Goal: Feedback & Contribution: Leave review/rating

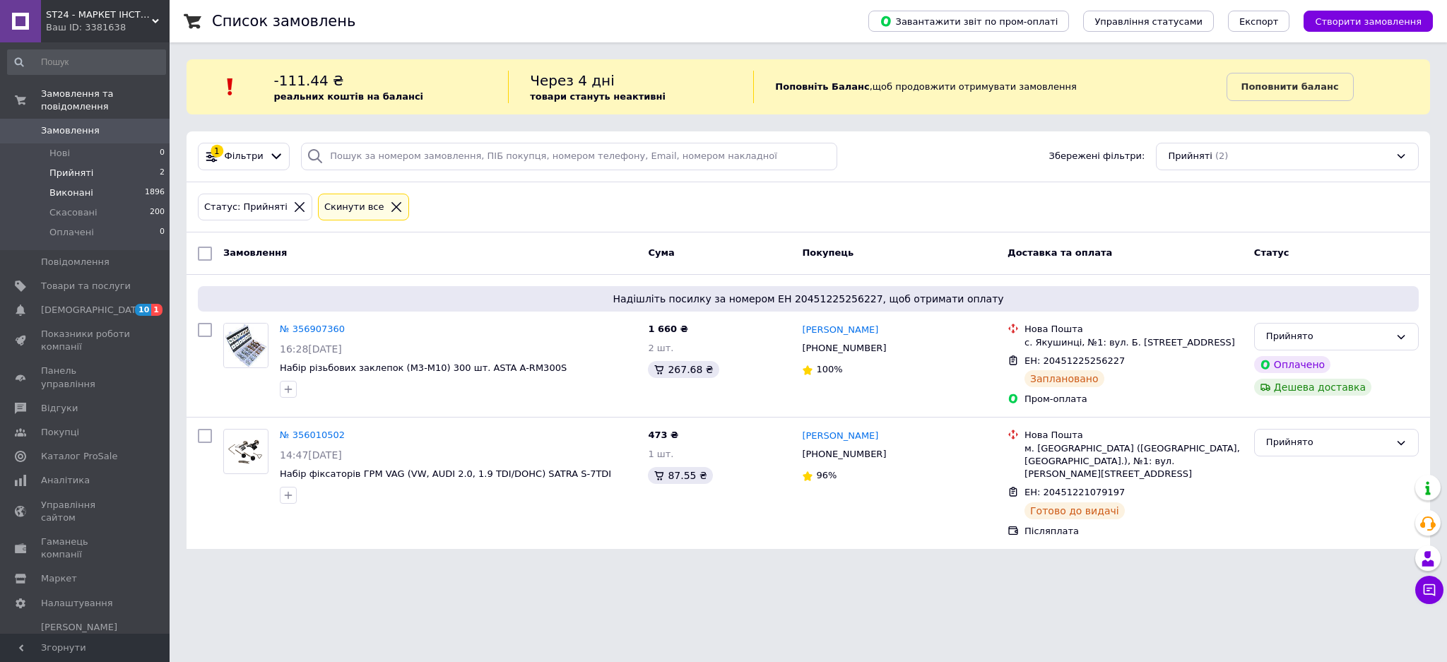
click at [69, 186] on span "Виконані" at bounding box center [71, 192] width 44 height 13
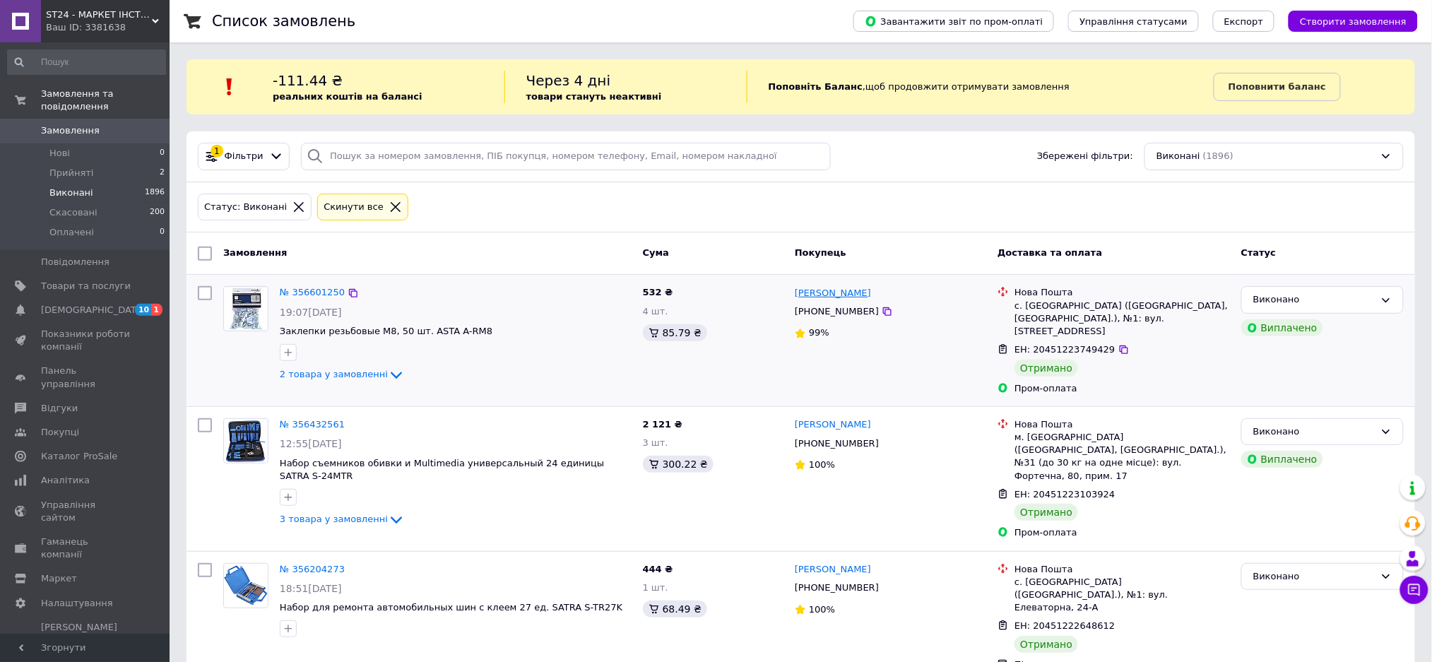
click at [865, 292] on link "[PERSON_NAME]" at bounding box center [833, 293] width 76 height 13
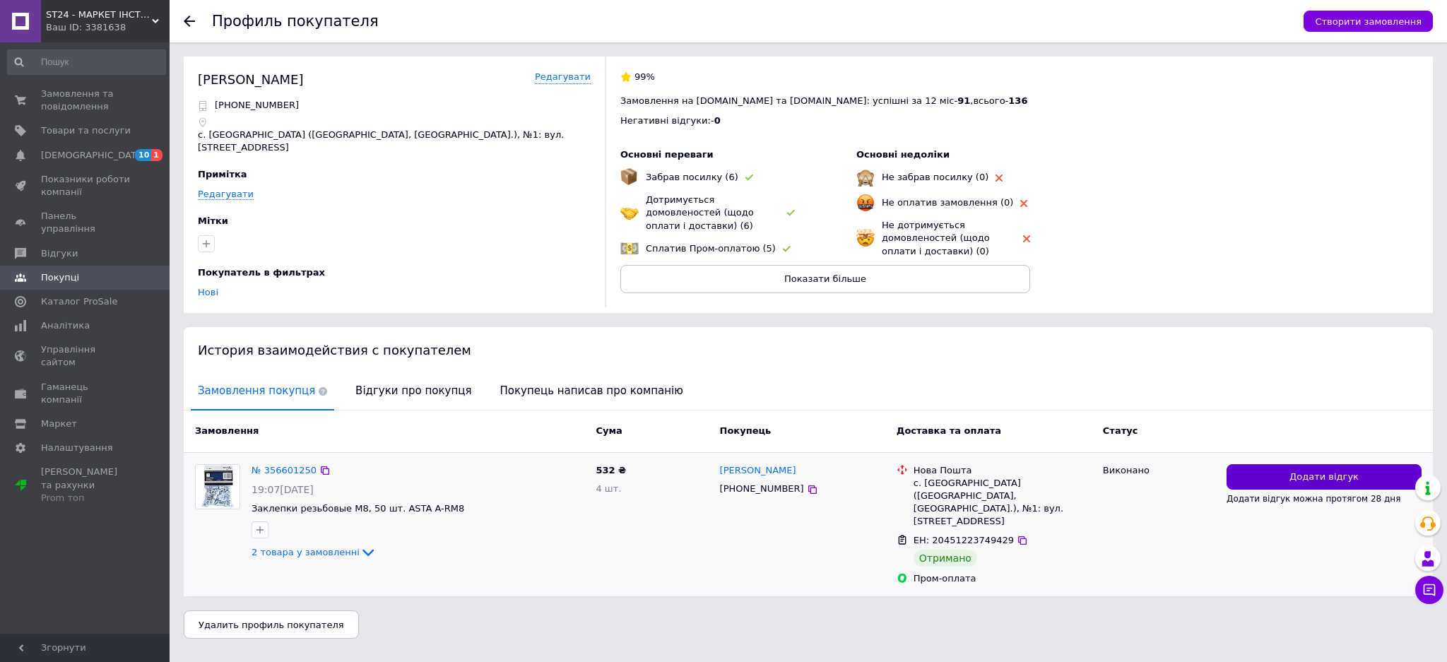
click at [1302, 468] on button "Додати відгук" at bounding box center [1323, 477] width 195 height 26
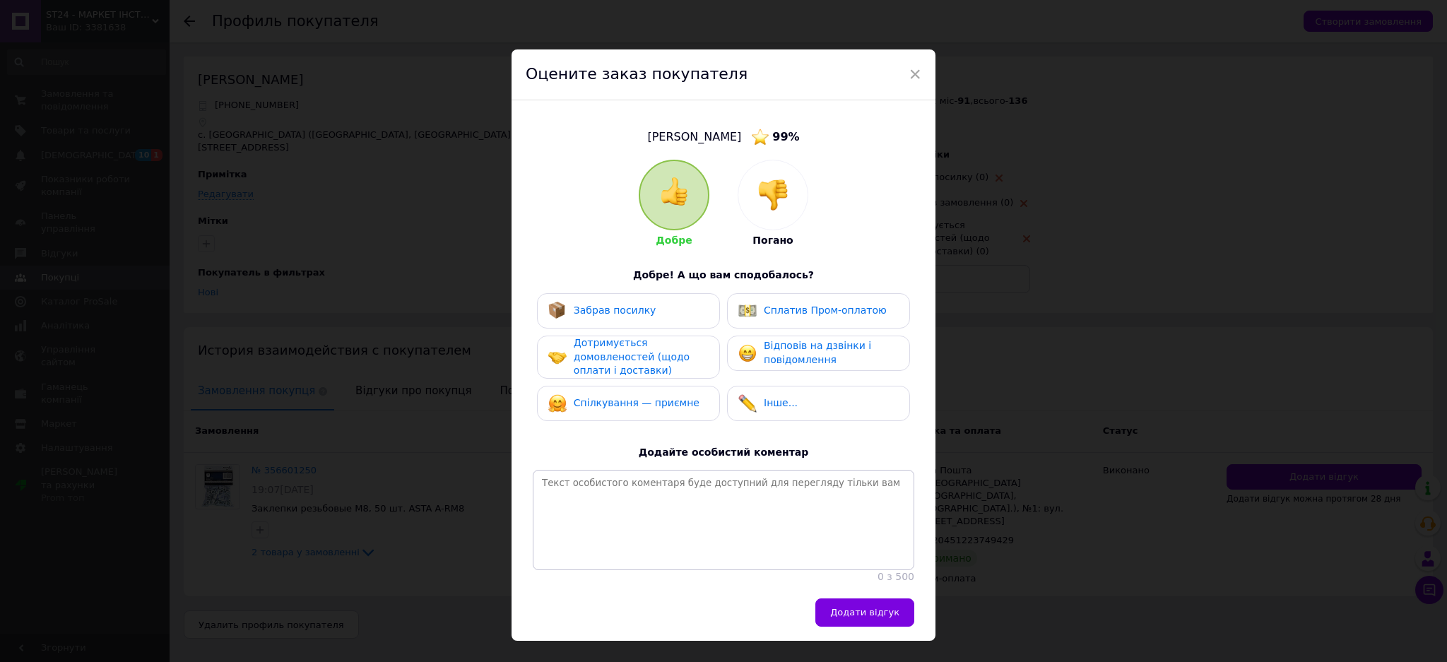
click at [877, 314] on div "Сплатив Пром-оплатою" at bounding box center [818, 311] width 160 height 18
drag, startPoint x: 862, startPoint y: 353, endPoint x: 786, endPoint y: 334, distance: 77.9
click at [861, 353] on div "Відповів на дзвінки і повідомлення" at bounding box center [831, 353] width 134 height 28
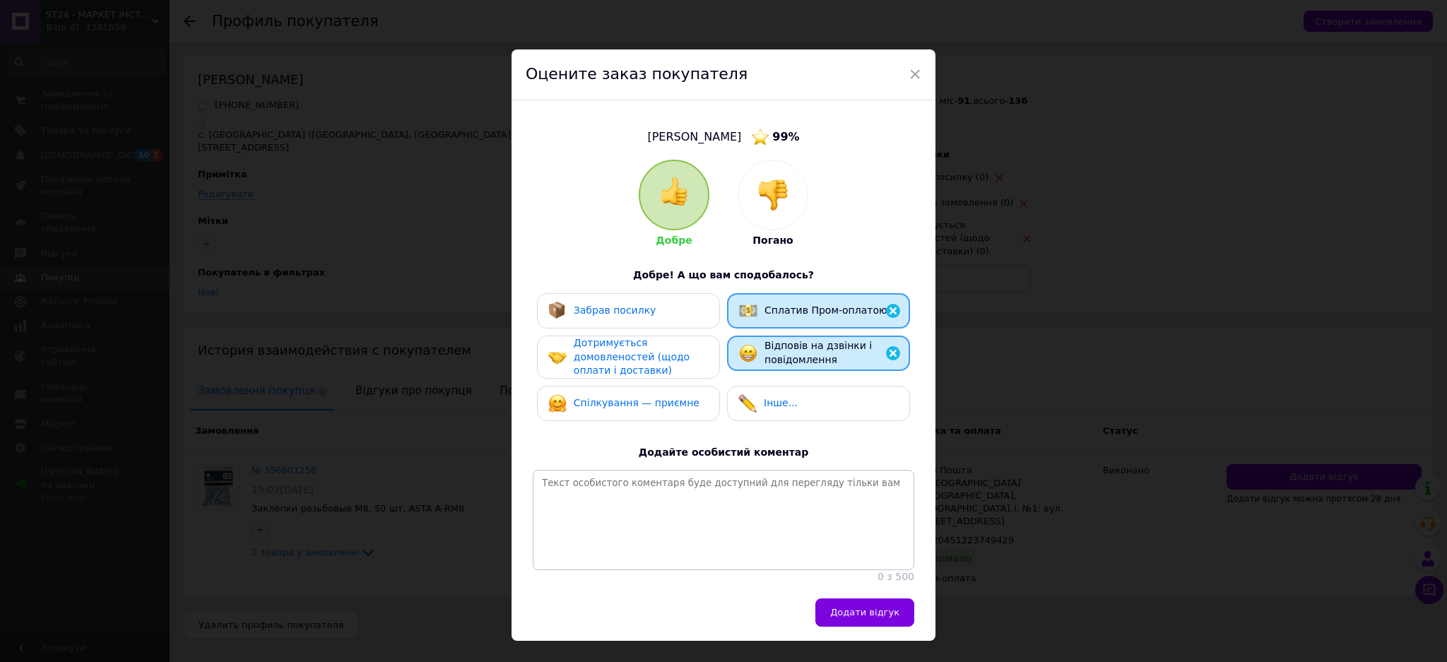
click at [670, 304] on div "Забрав посилку" at bounding box center [628, 311] width 160 height 18
click at [660, 363] on div "Дотримується домовленостей (щодо оплати і доставки)" at bounding box center [641, 357] width 134 height 42
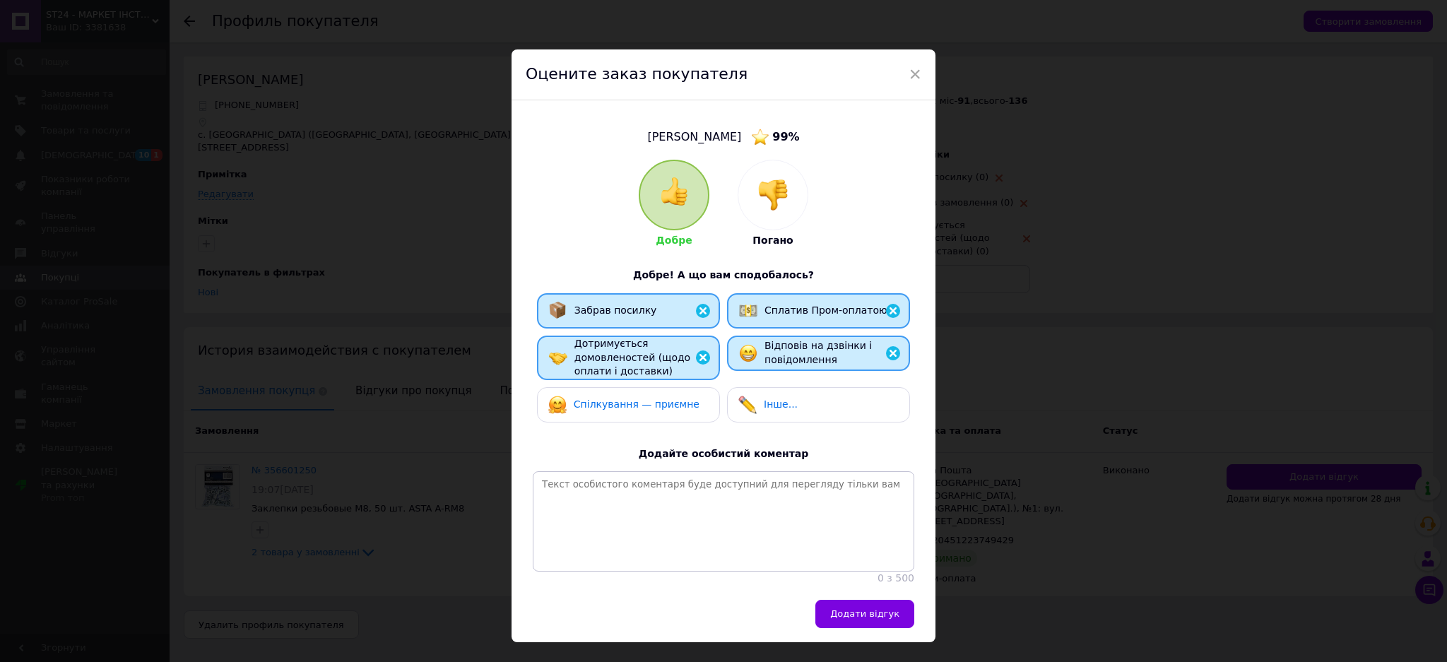
click at [644, 408] on span "Спілкування — приємне" at bounding box center [637, 403] width 126 height 11
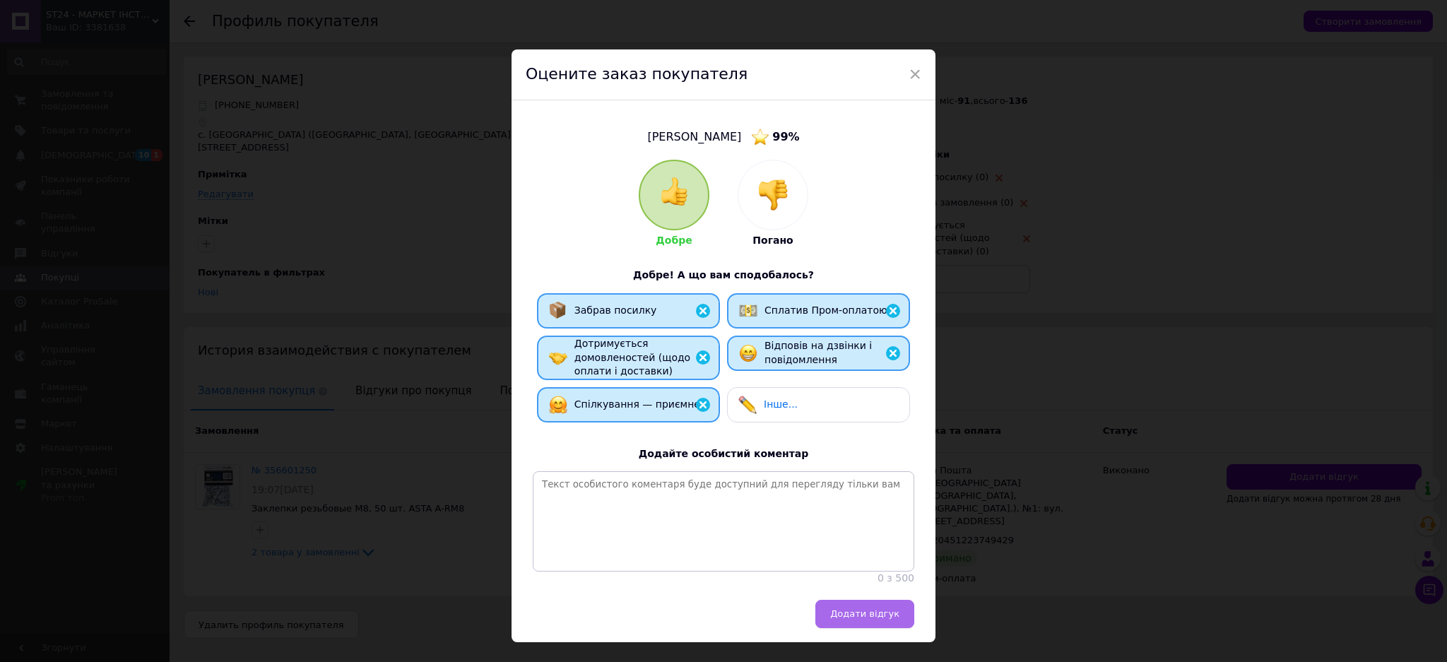
click at [886, 617] on span "Додати відгук" at bounding box center [864, 613] width 69 height 11
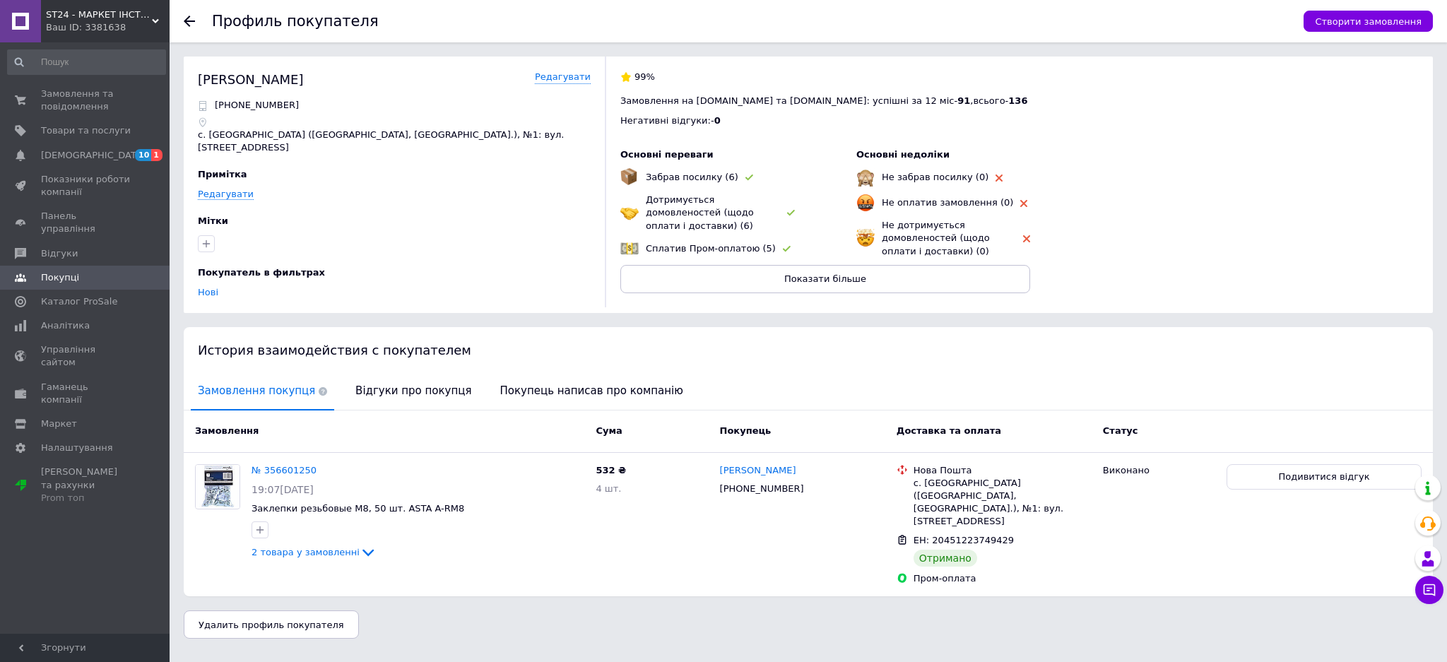
click at [187, 23] on use at bounding box center [189, 21] width 11 height 11
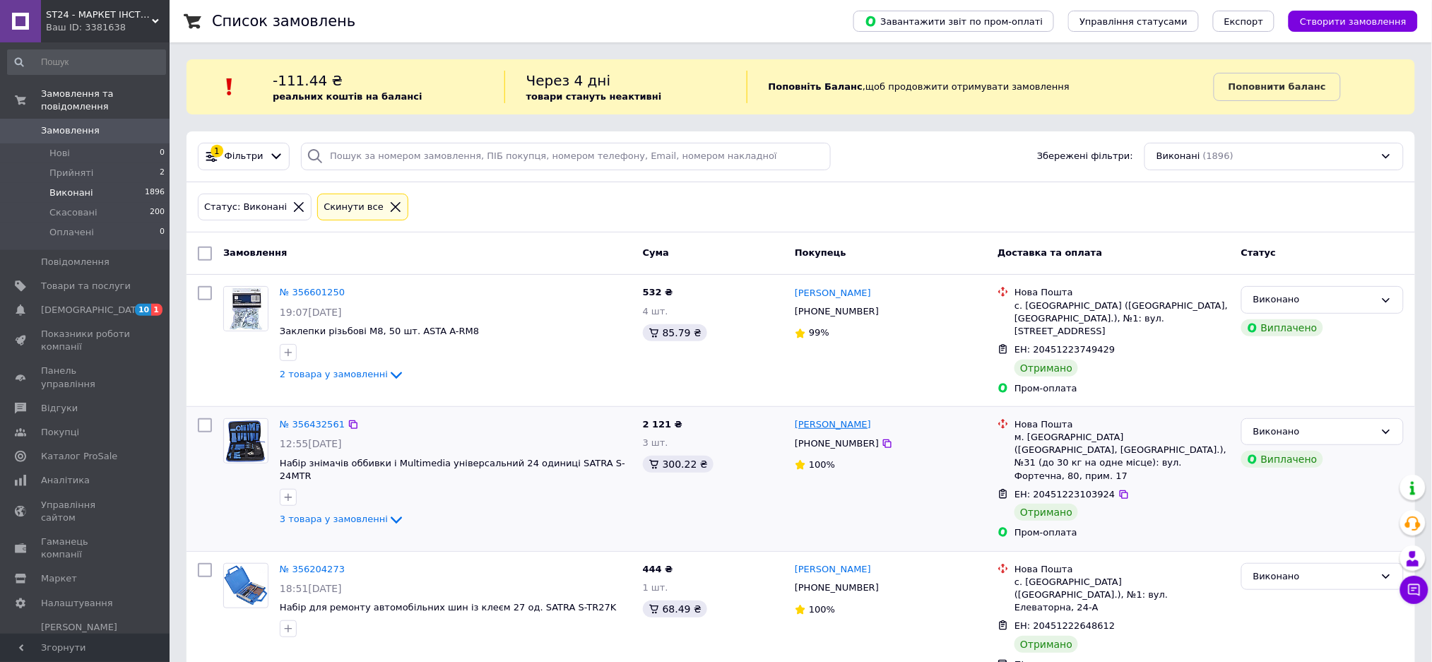
click at [853, 428] on link "[PERSON_NAME]" at bounding box center [833, 424] width 76 height 13
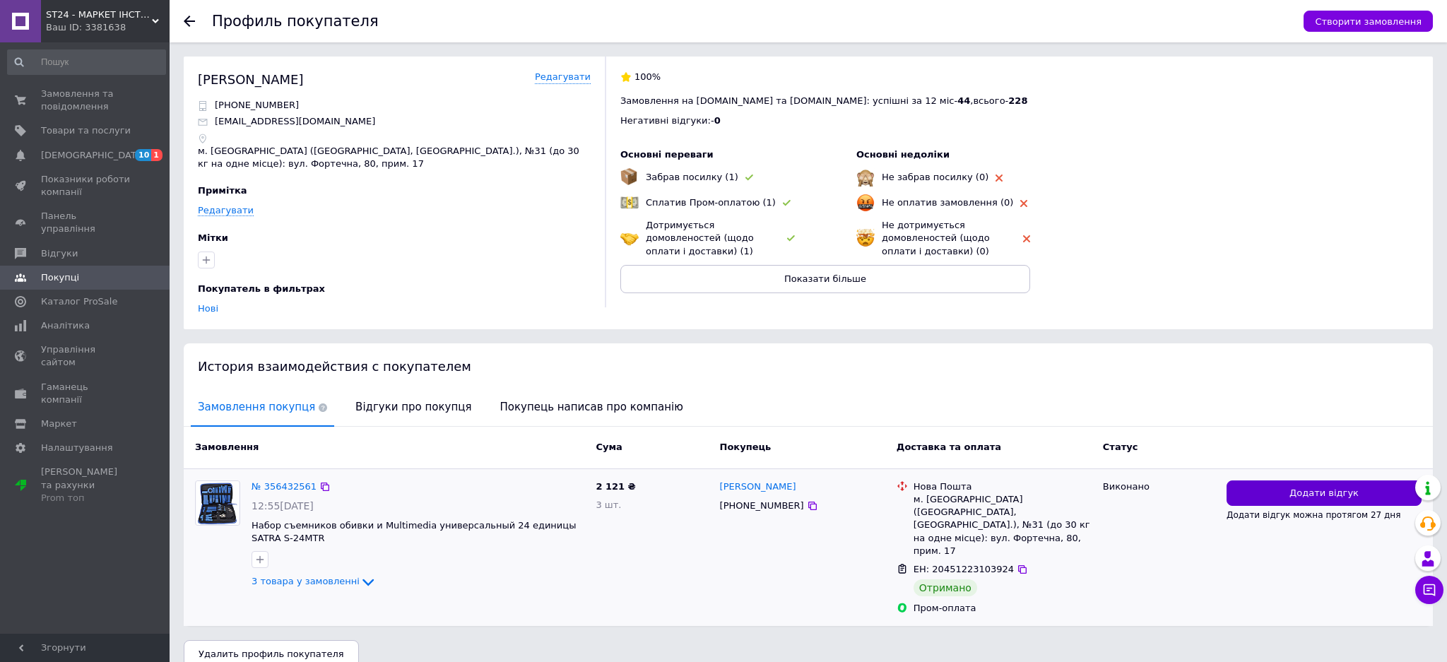
click at [1291, 496] on button "Додати відгук" at bounding box center [1323, 493] width 195 height 26
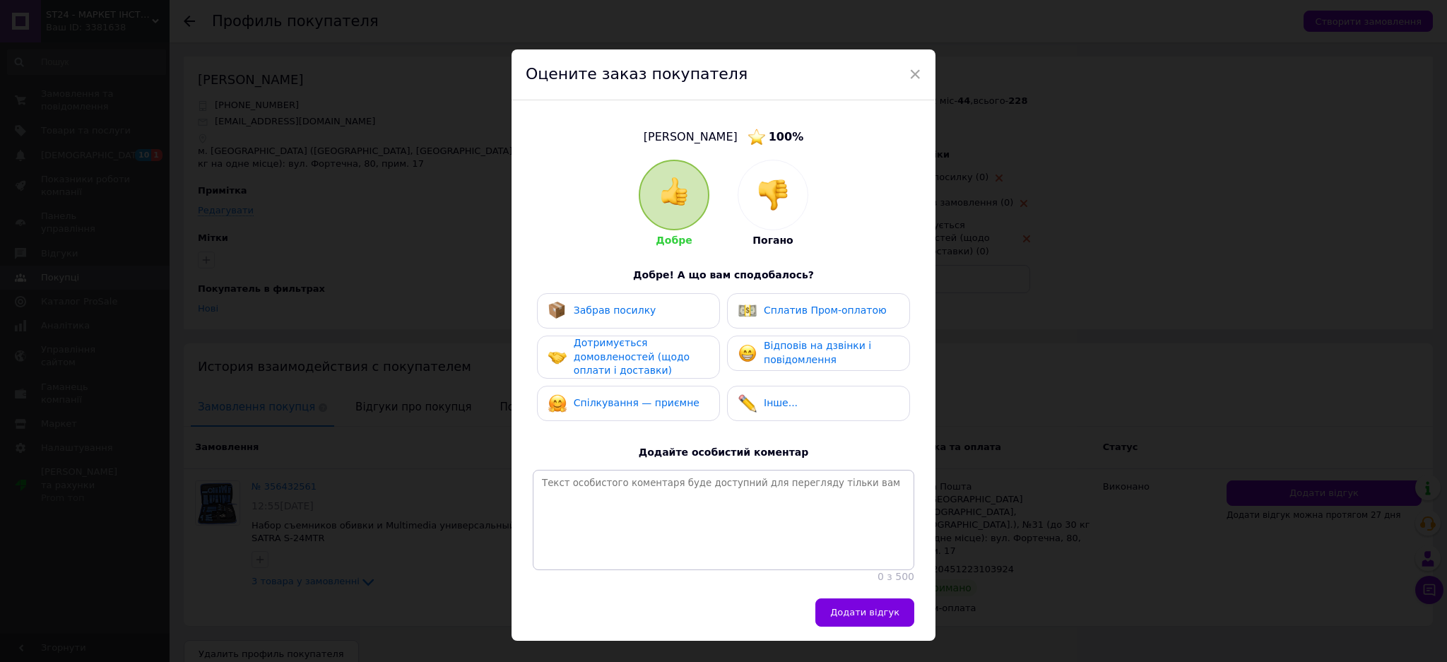
click at [825, 313] on span "Сплатив Пром-оплатою" at bounding box center [825, 309] width 123 height 11
click at [812, 340] on span "Відповів на дзвінки і повідомлення" at bounding box center [817, 352] width 107 height 25
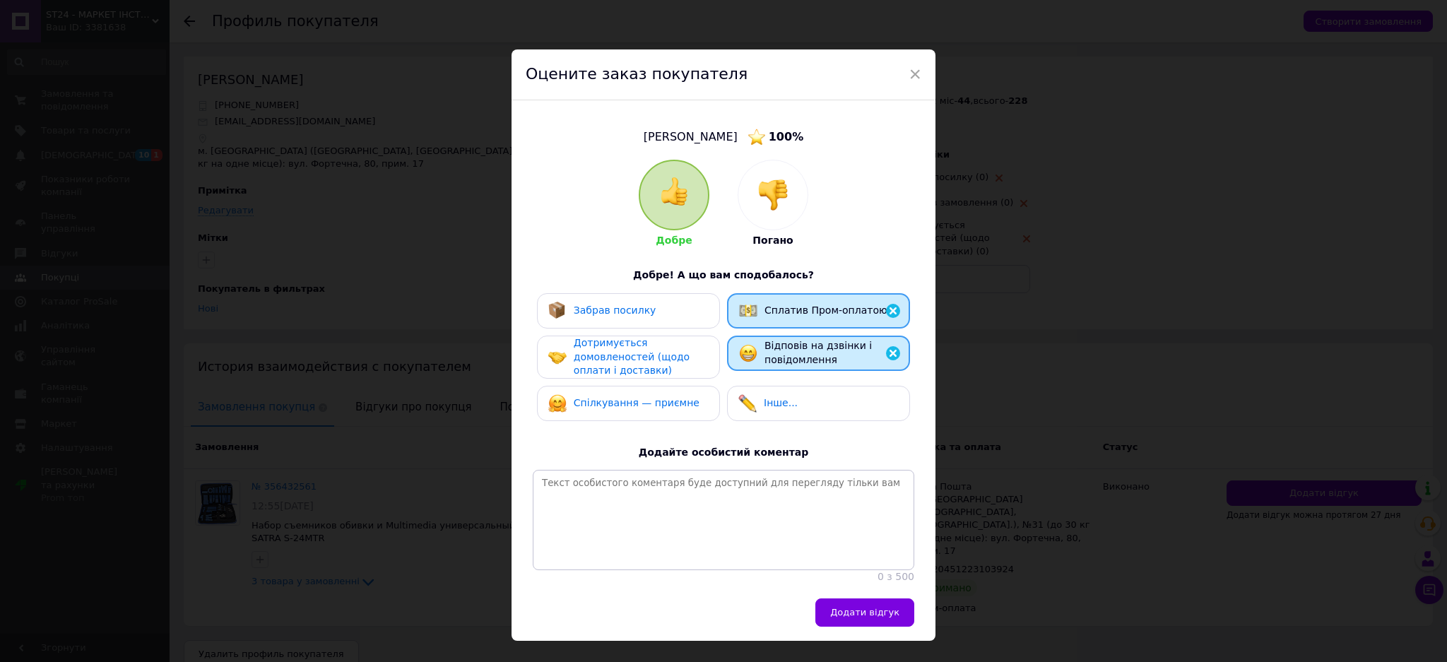
drag, startPoint x: 665, startPoint y: 311, endPoint x: 648, endPoint y: 367, distance: 58.3
click at [664, 314] on div "Забрав посилку" at bounding box center [628, 311] width 160 height 18
click at [648, 367] on span "Дотримується домовленостей (щодо оплати і доставки)" at bounding box center [632, 356] width 116 height 39
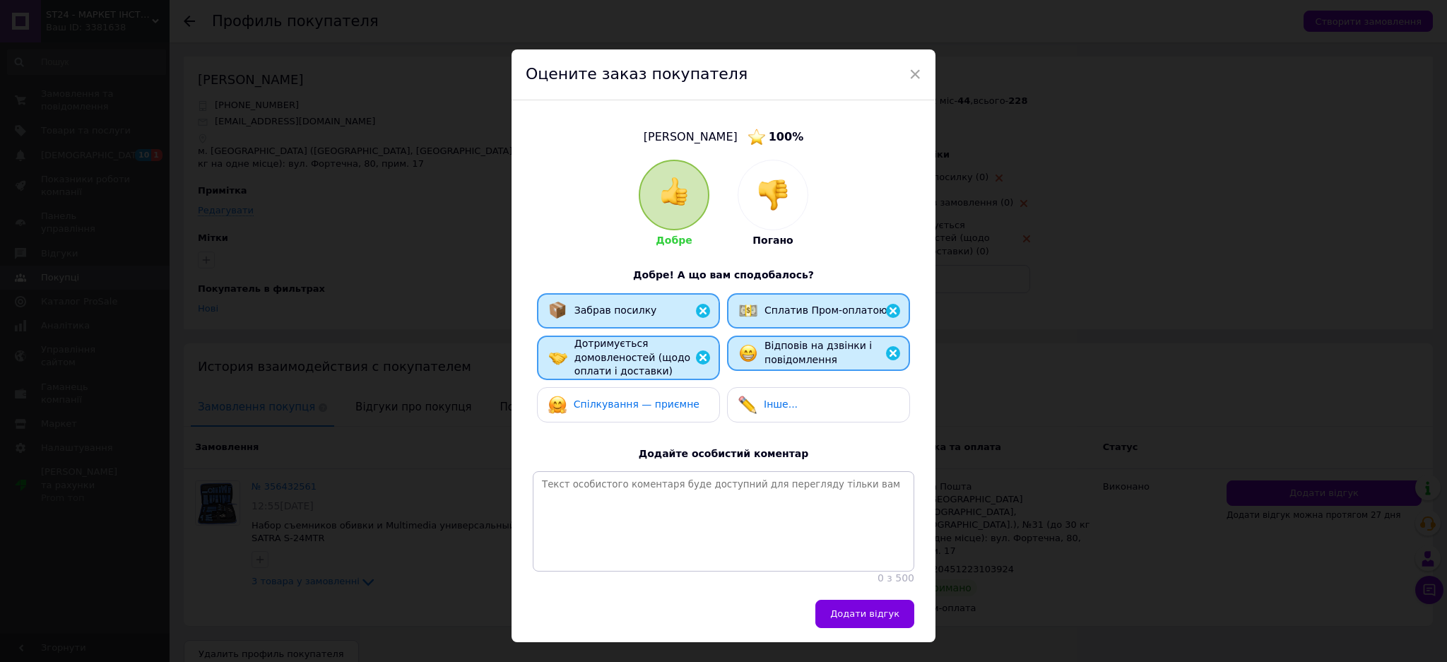
click at [640, 408] on span "Спілкування — приємне" at bounding box center [637, 403] width 126 height 11
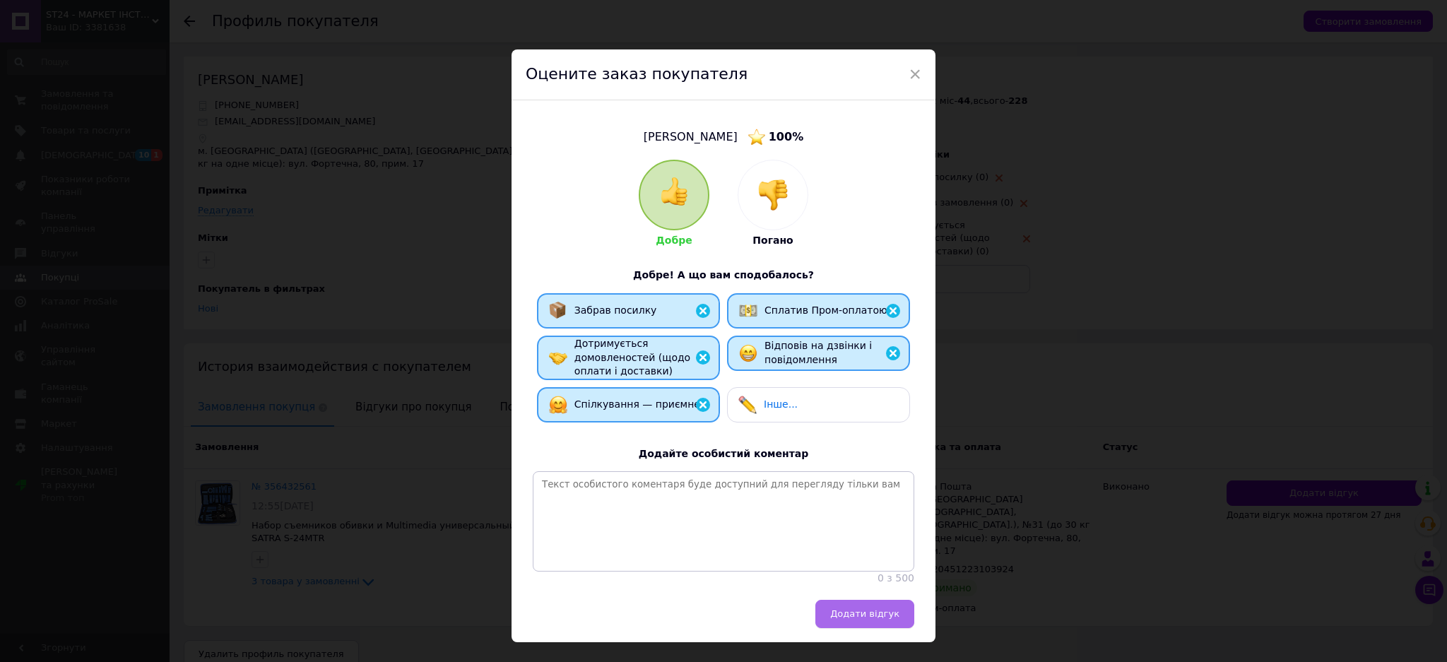
click at [863, 619] on span "Додати відгук" at bounding box center [864, 613] width 69 height 11
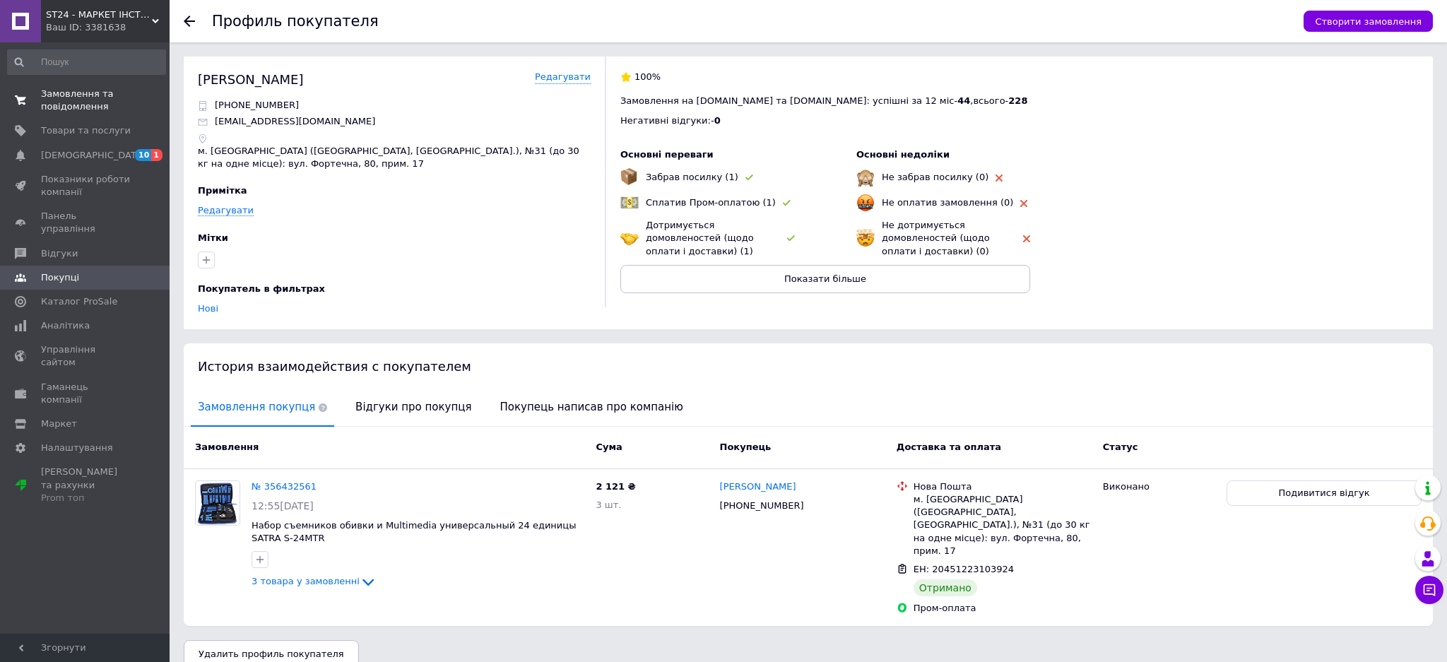
click at [50, 103] on span "Замовлення та повідомлення" at bounding box center [86, 100] width 90 height 25
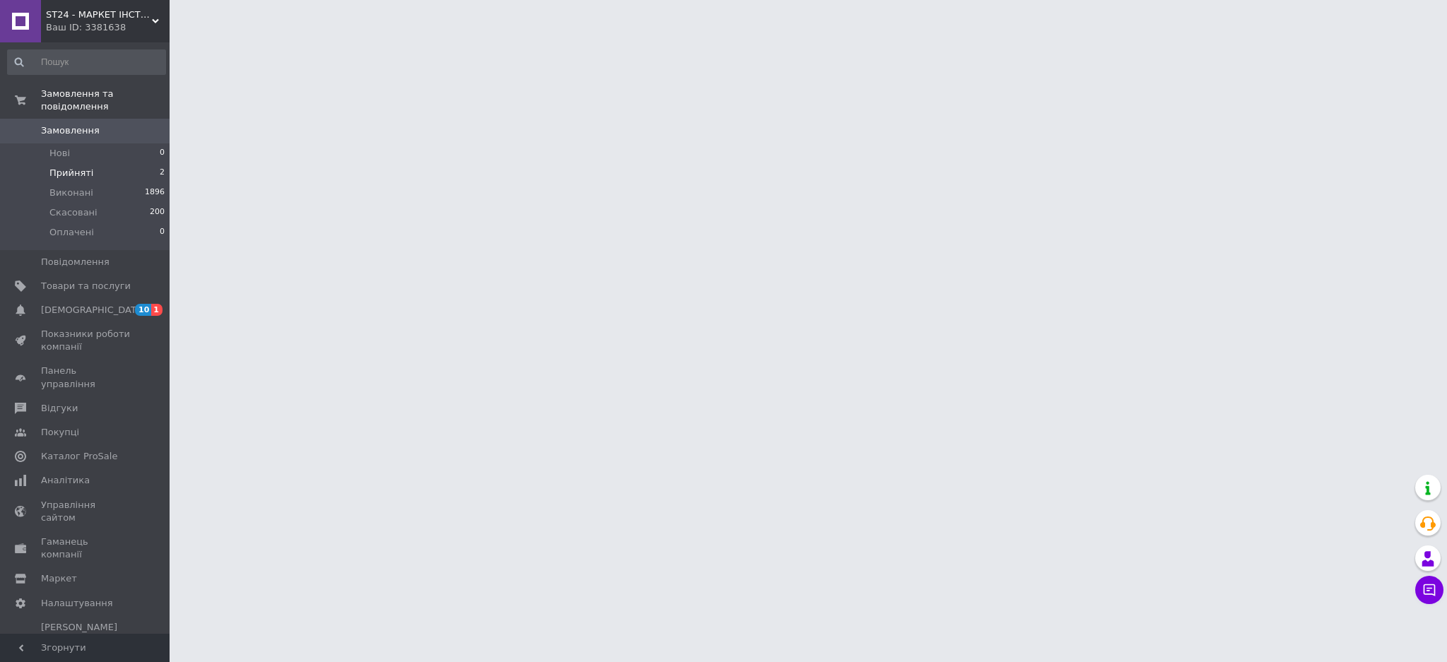
click at [57, 167] on span "Прийняті" at bounding box center [71, 173] width 44 height 13
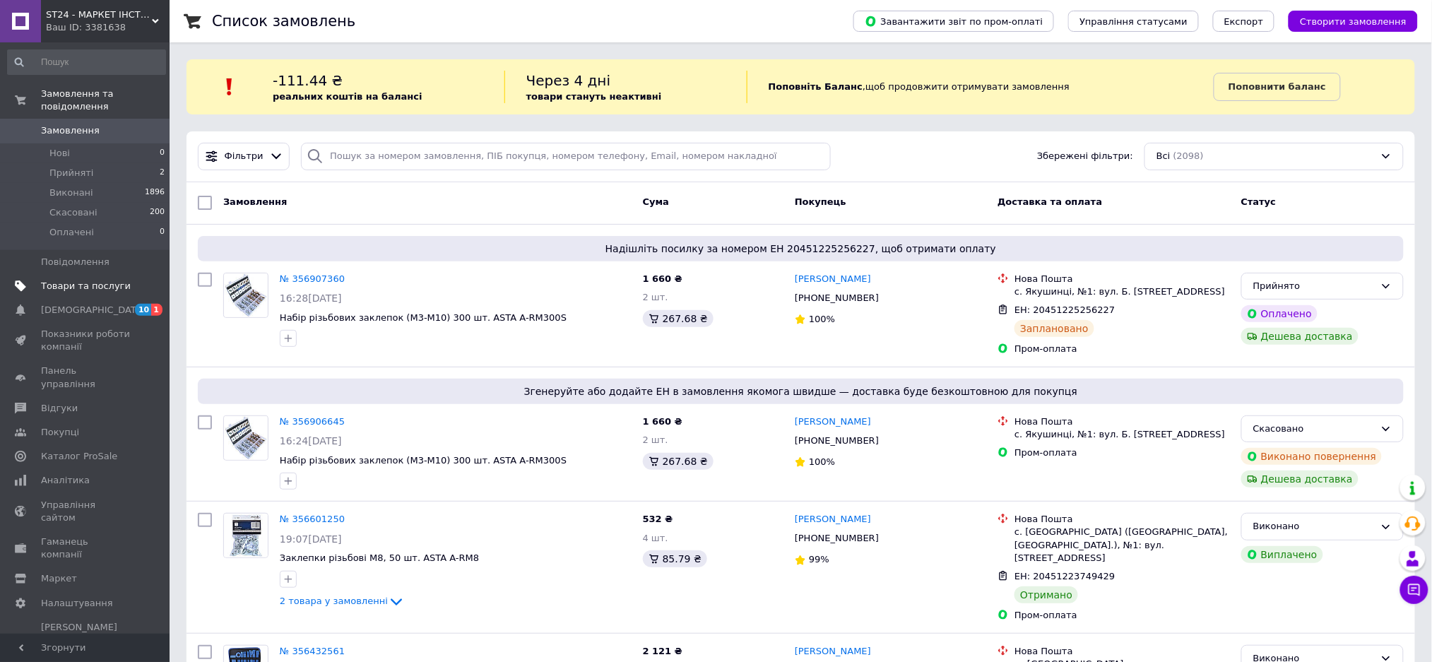
click at [80, 274] on link "Товари та послуги" at bounding box center [86, 286] width 173 height 24
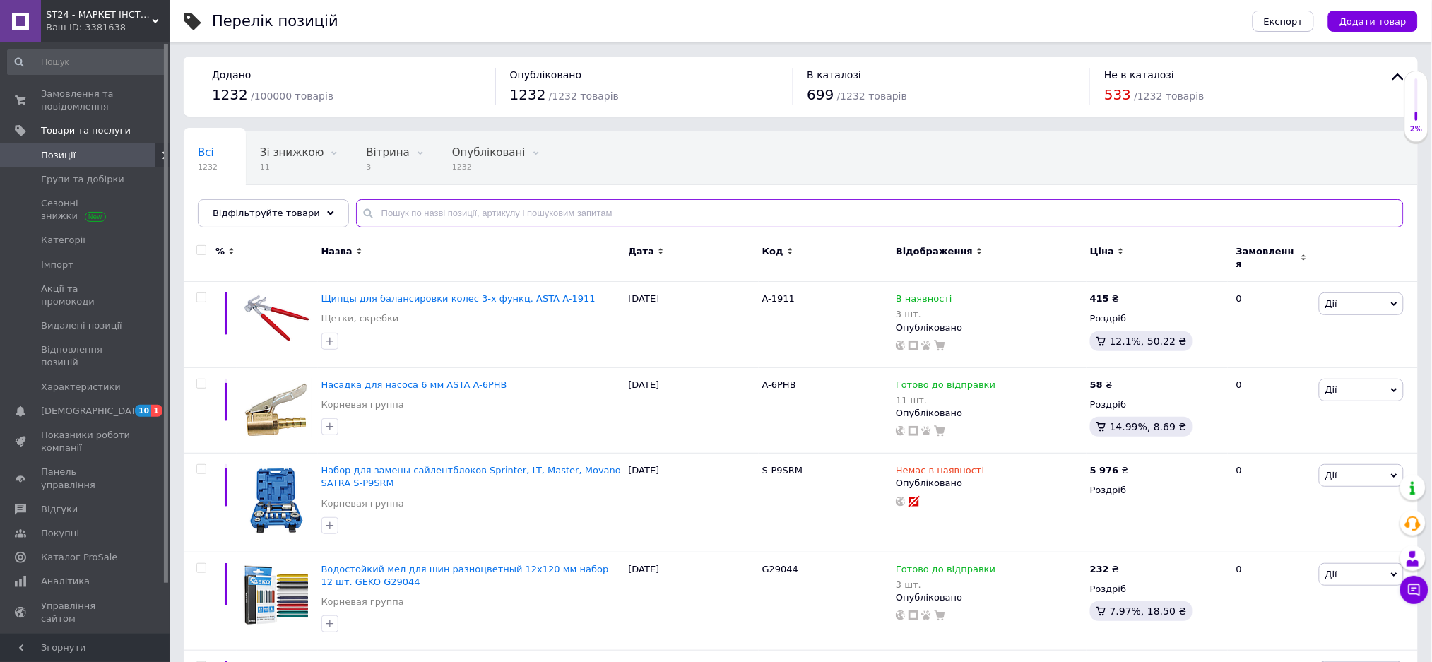
click at [627, 207] on input "text" at bounding box center [879, 213] width 1047 height 28
paste input "S-XSH13"
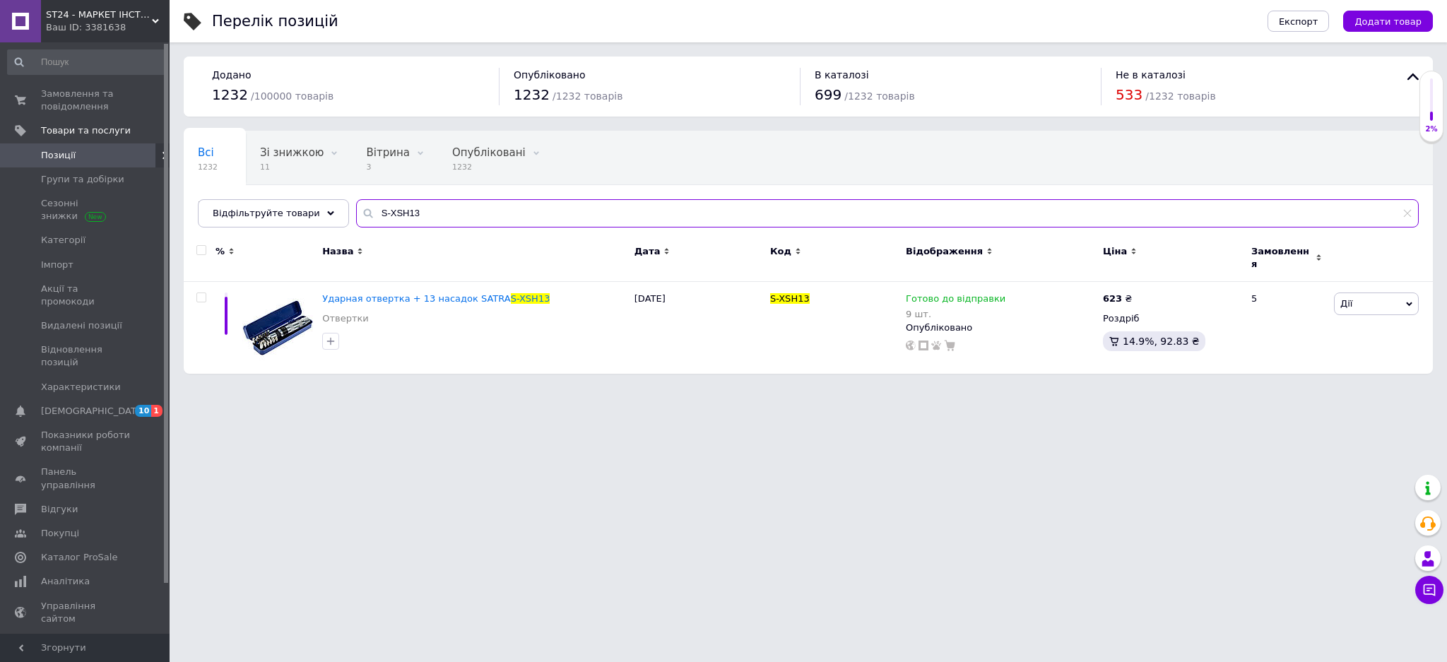
type input "S-XSH13"
click at [85, 94] on span "Замовлення та повідомлення" at bounding box center [86, 100] width 90 height 25
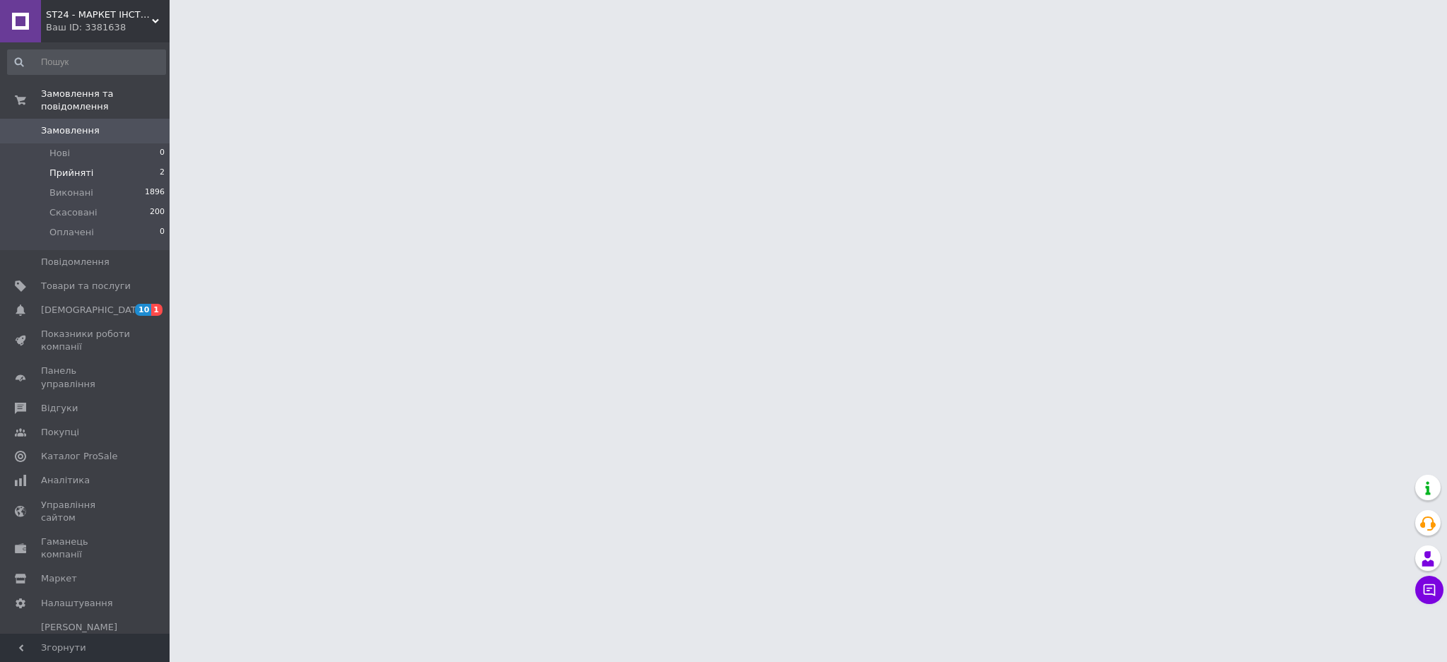
click at [82, 167] on span "Прийняті" at bounding box center [71, 173] width 44 height 13
